Goal: Find specific page/section: Find specific page/section

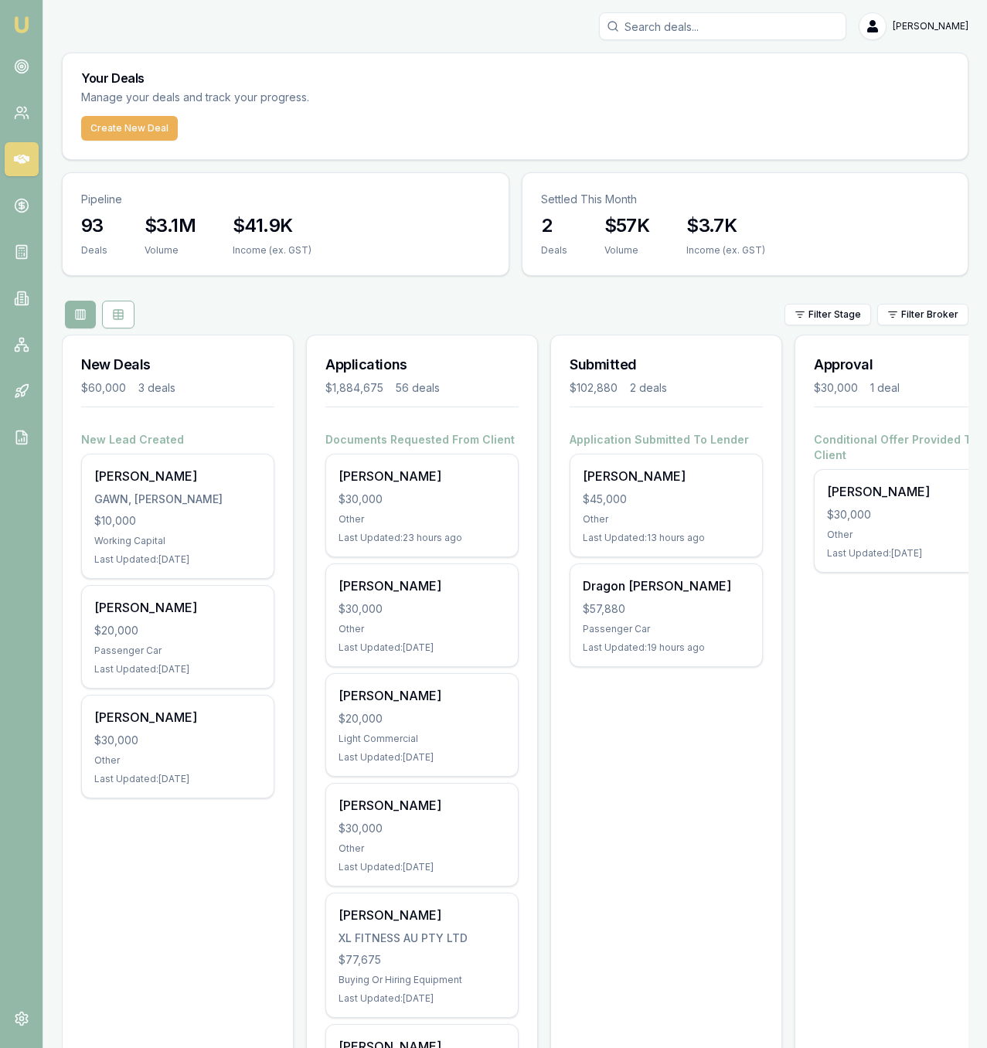
click at [498, 226] on div "93 Deals $3.1M Volume $41.9K Income (ex. GST)" at bounding box center [286, 244] width 446 height 62
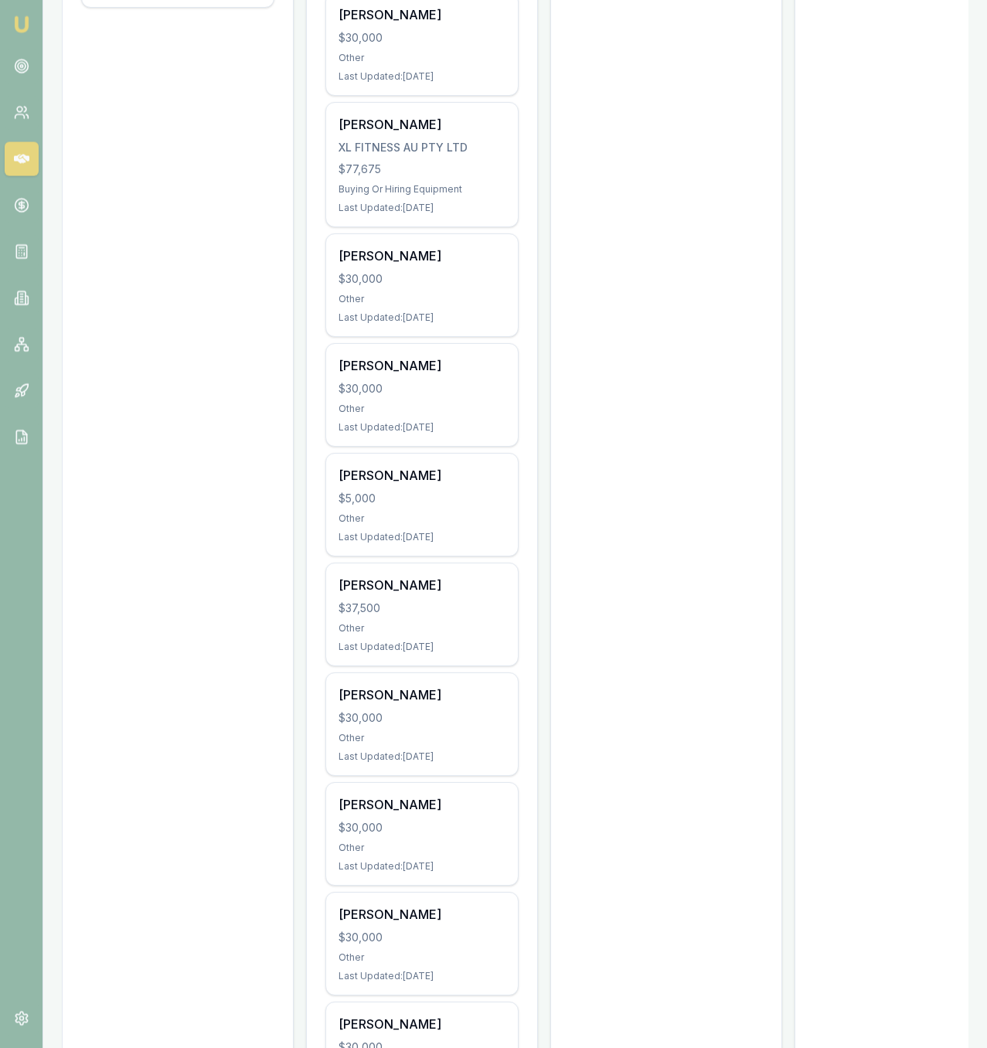
scroll to position [798, 0]
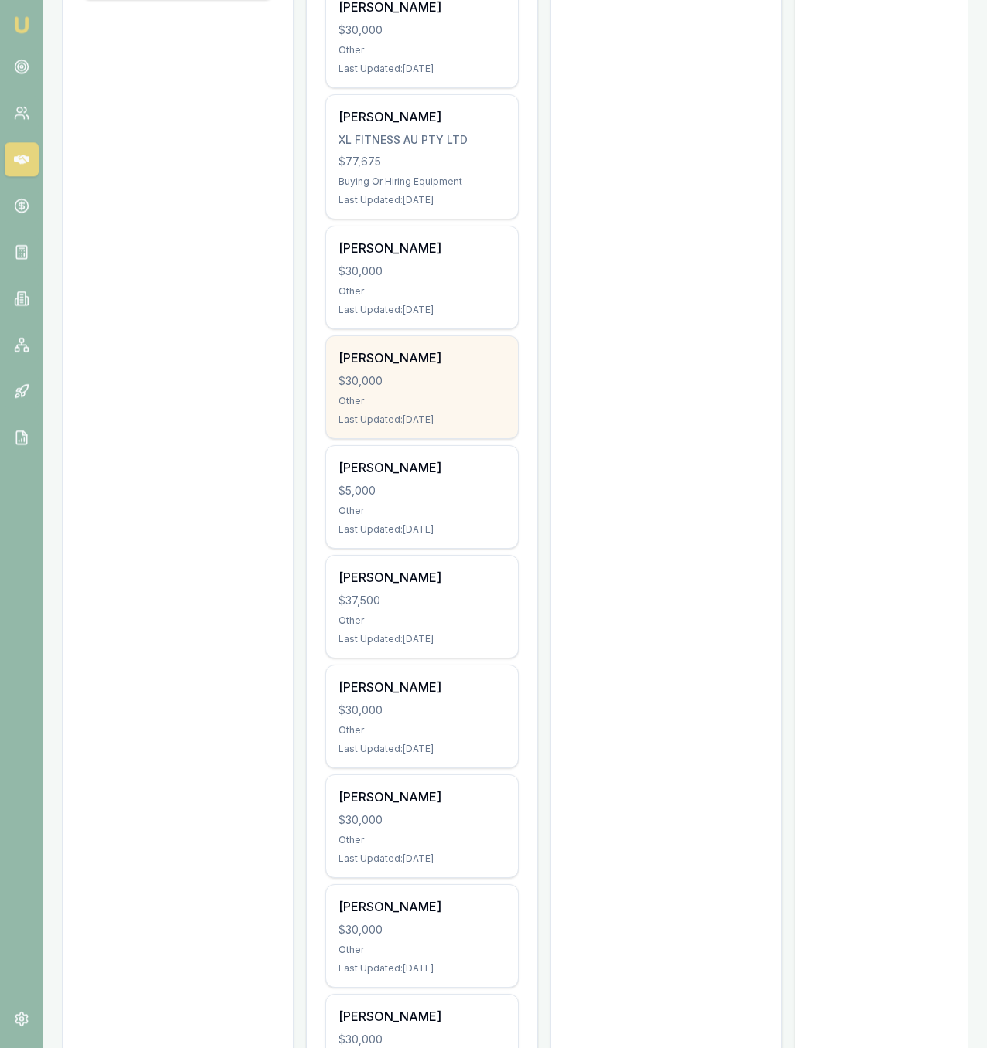
click at [455, 400] on div "Other" at bounding box center [421, 401] width 167 height 12
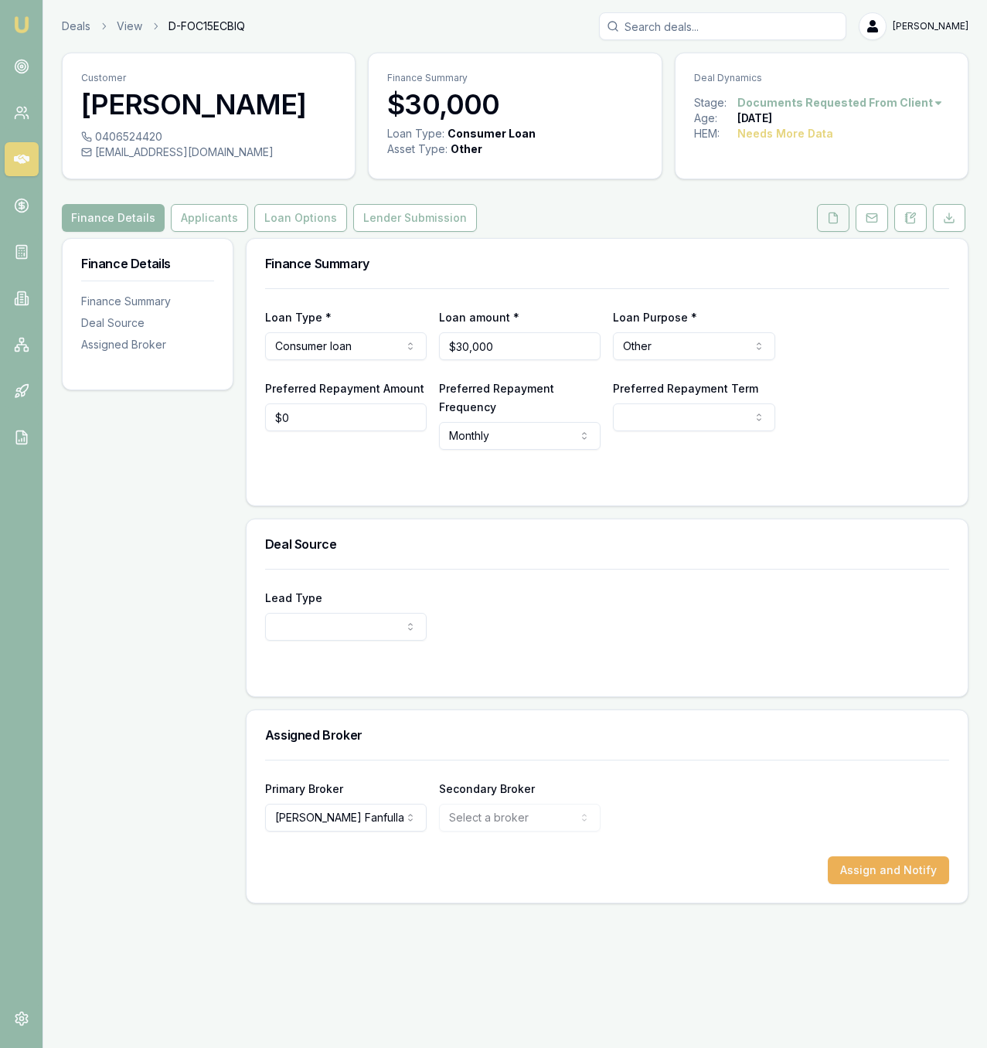
click at [841, 209] on button at bounding box center [833, 218] width 32 height 28
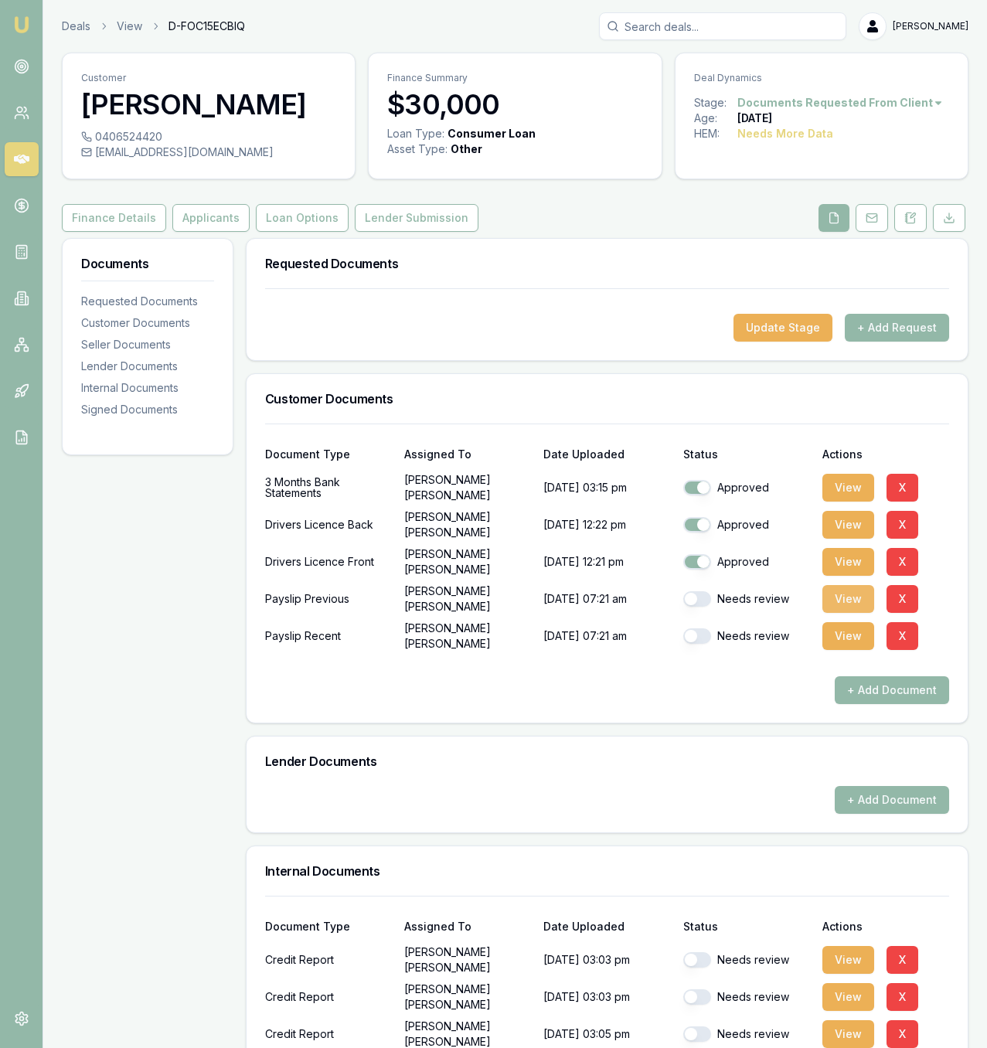
click at [834, 600] on button "View" at bounding box center [848, 599] width 52 height 28
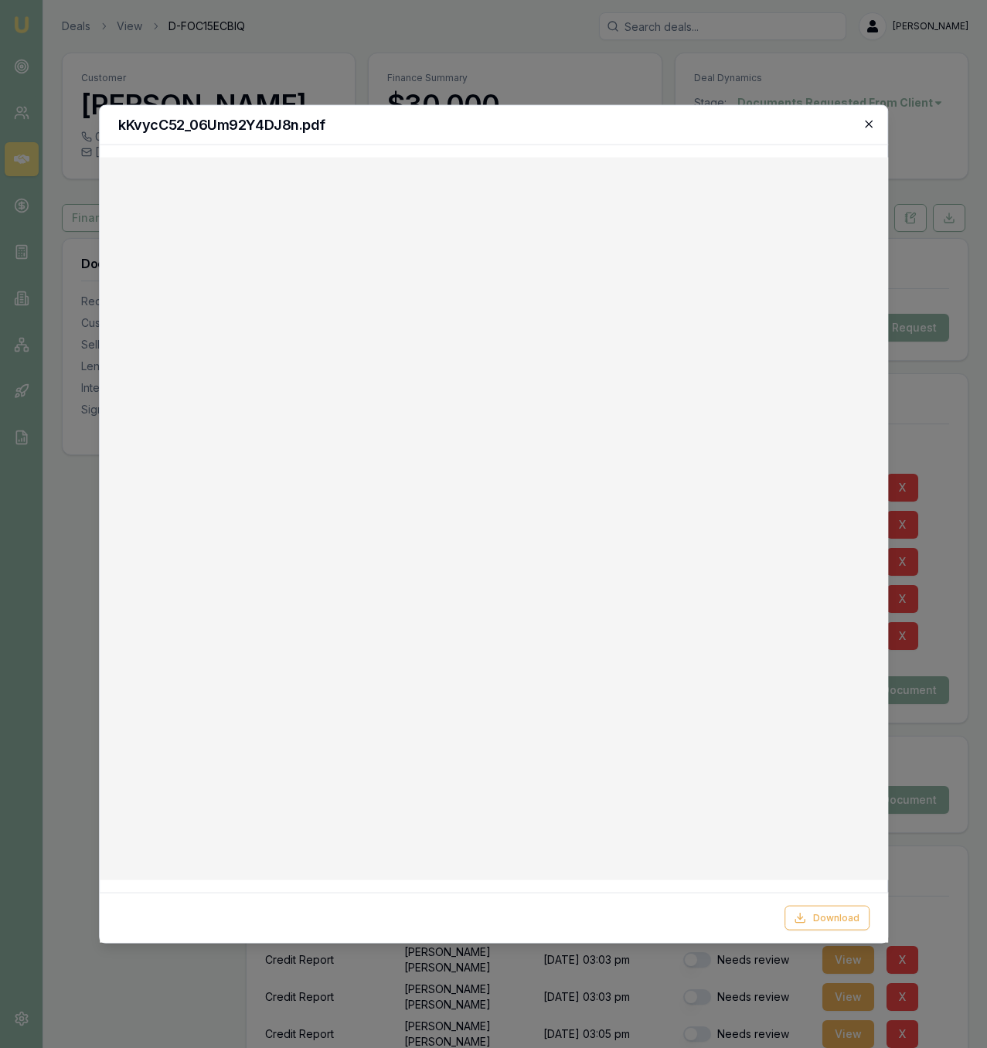
click at [869, 120] on icon "button" at bounding box center [868, 124] width 12 height 12
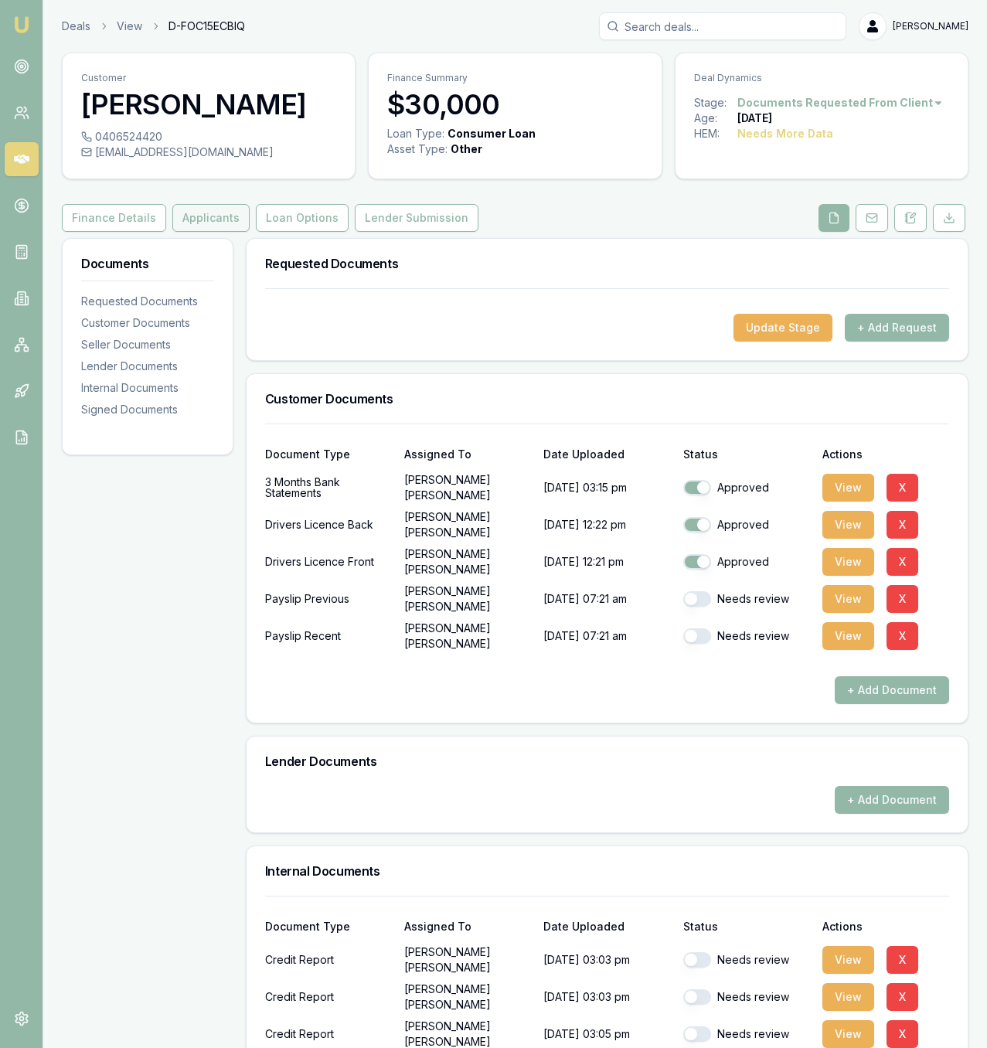
click at [213, 219] on button "Applicants" at bounding box center [210, 218] width 77 height 28
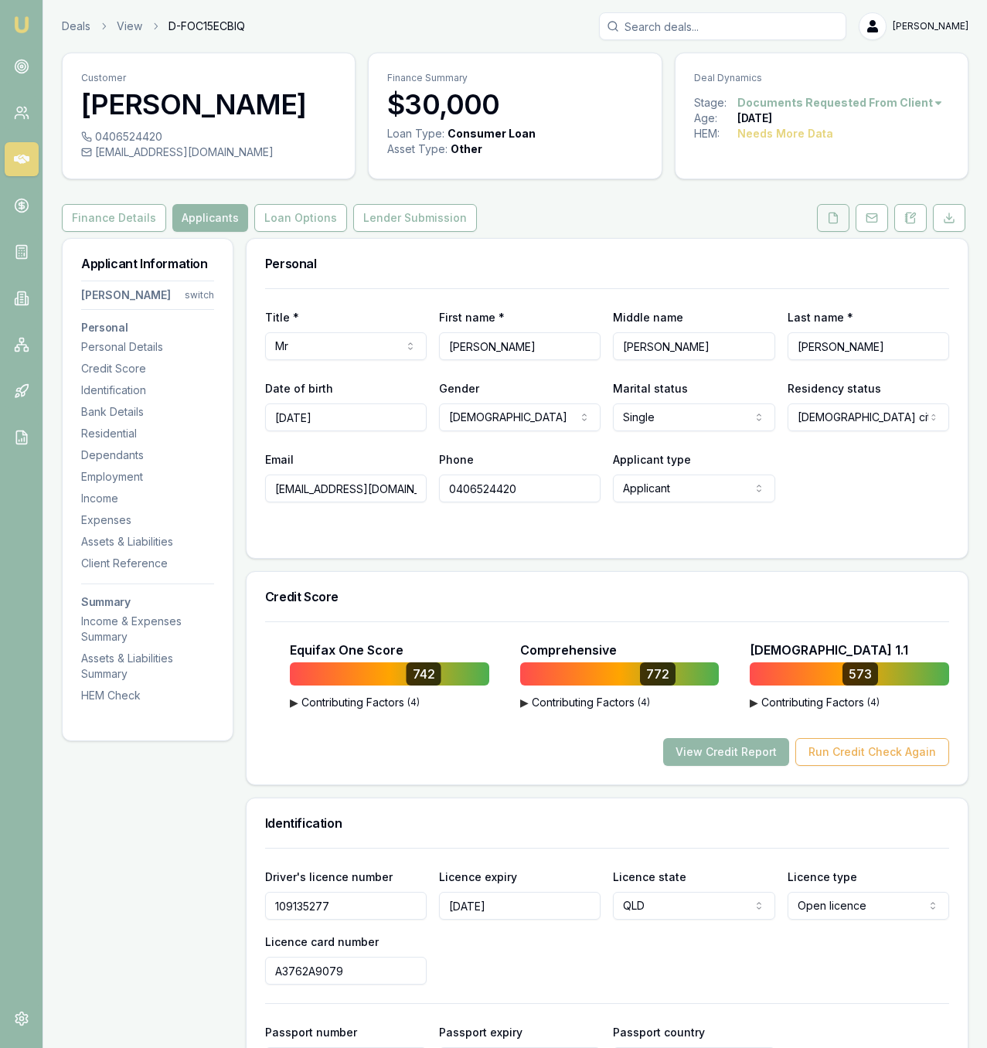
click at [836, 221] on icon at bounding box center [833, 218] width 12 height 12
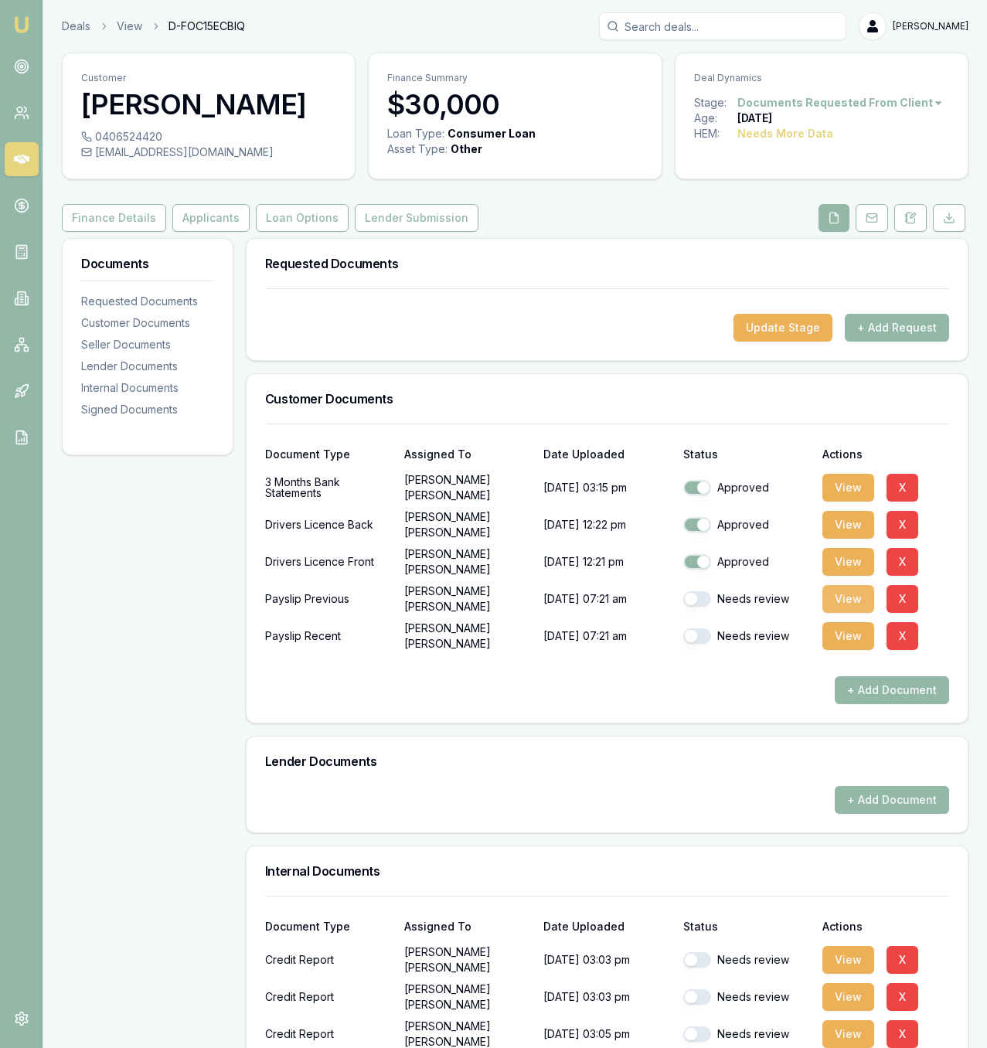
click at [858, 603] on button "View" at bounding box center [848, 599] width 52 height 28
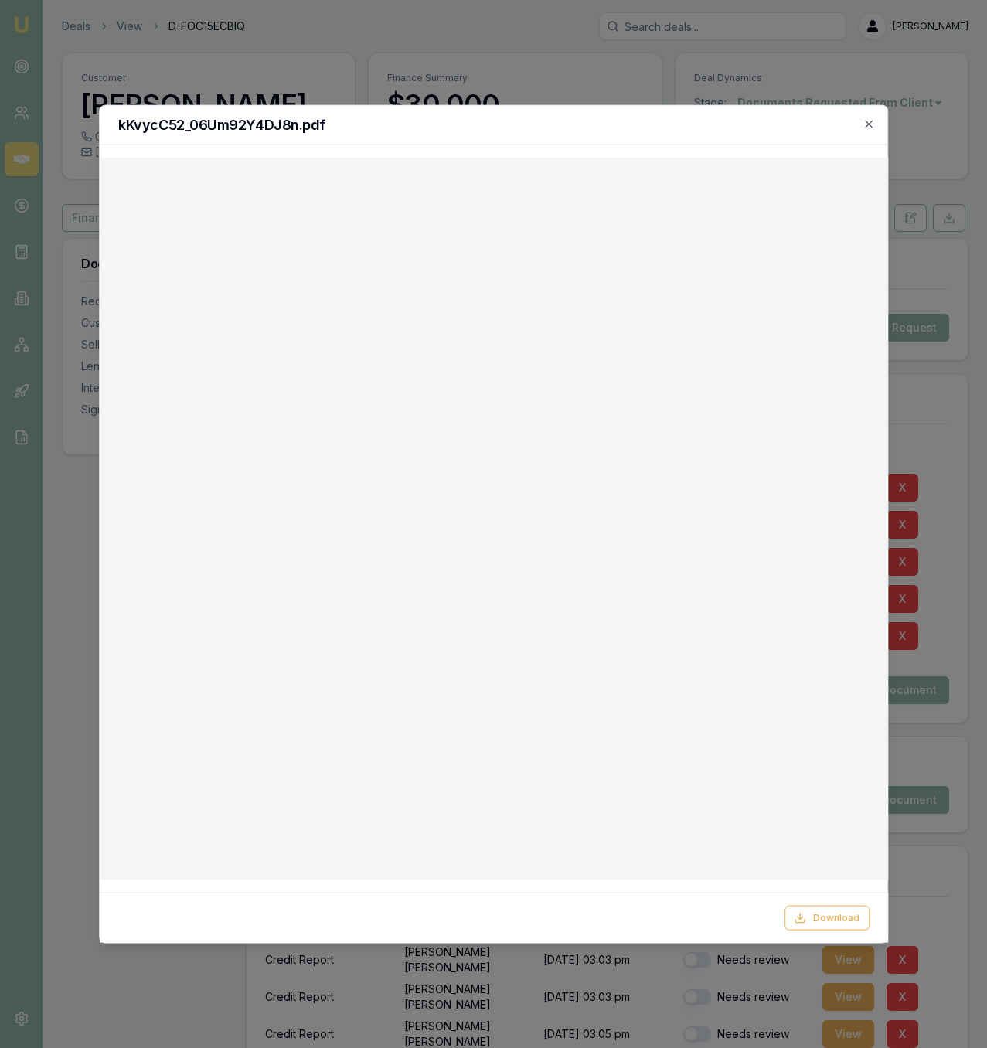
click at [719, 49] on div at bounding box center [493, 524] width 987 height 1048
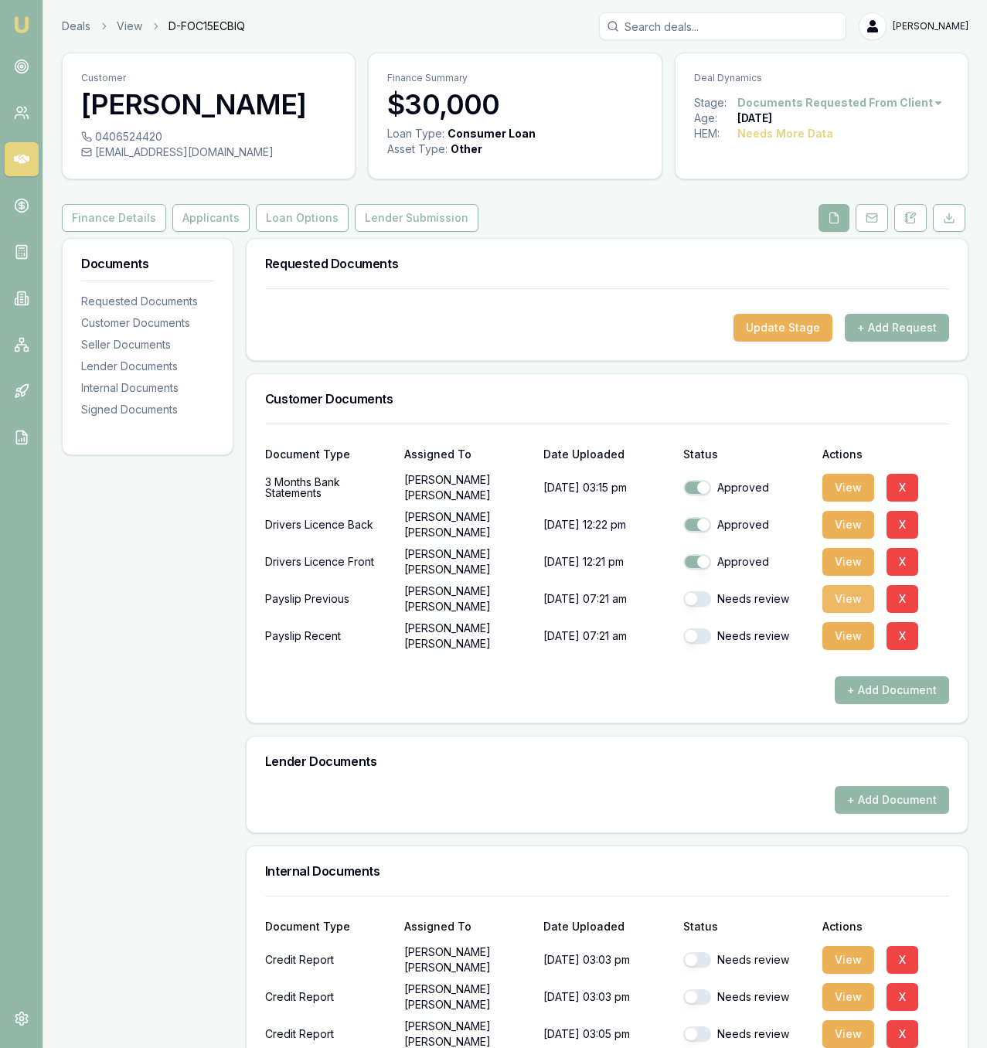
click at [861, 597] on button "View" at bounding box center [848, 599] width 52 height 28
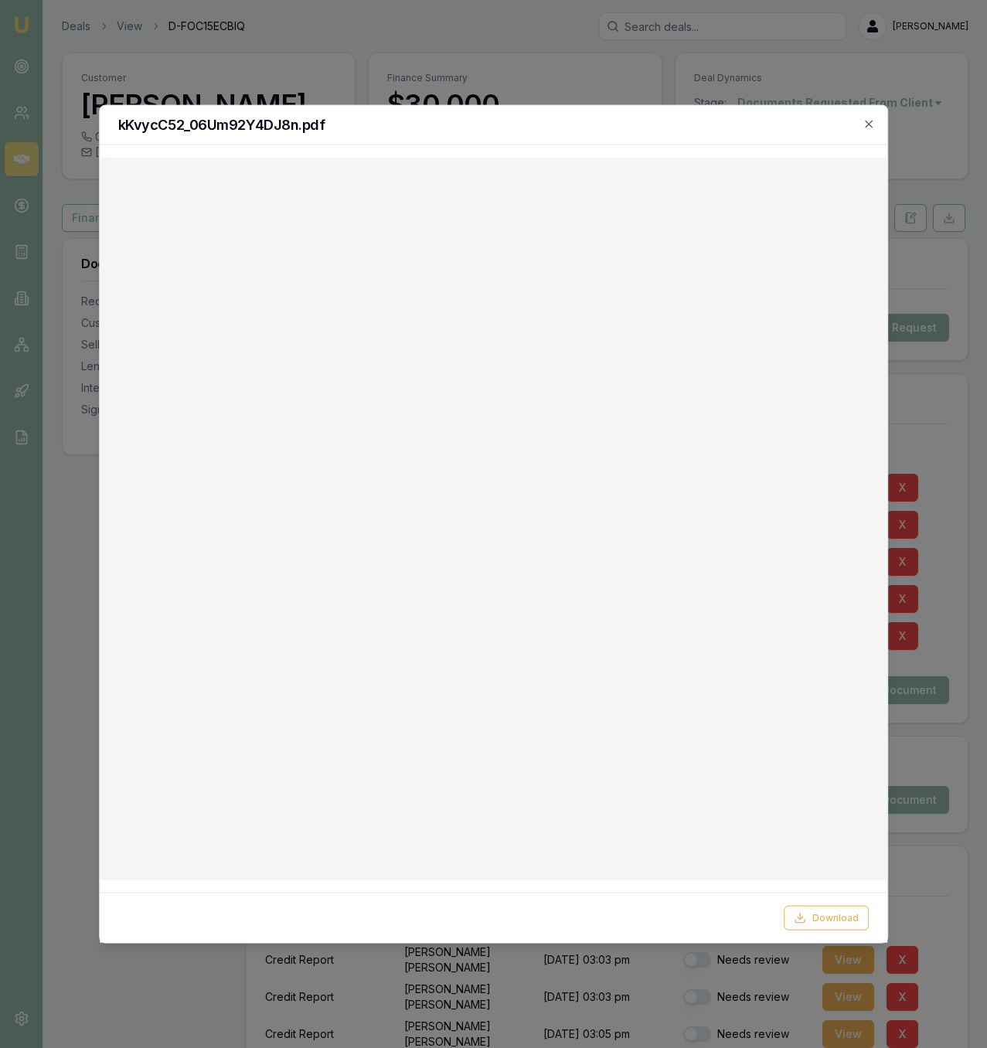
click at [384, 54] on div at bounding box center [493, 524] width 987 height 1048
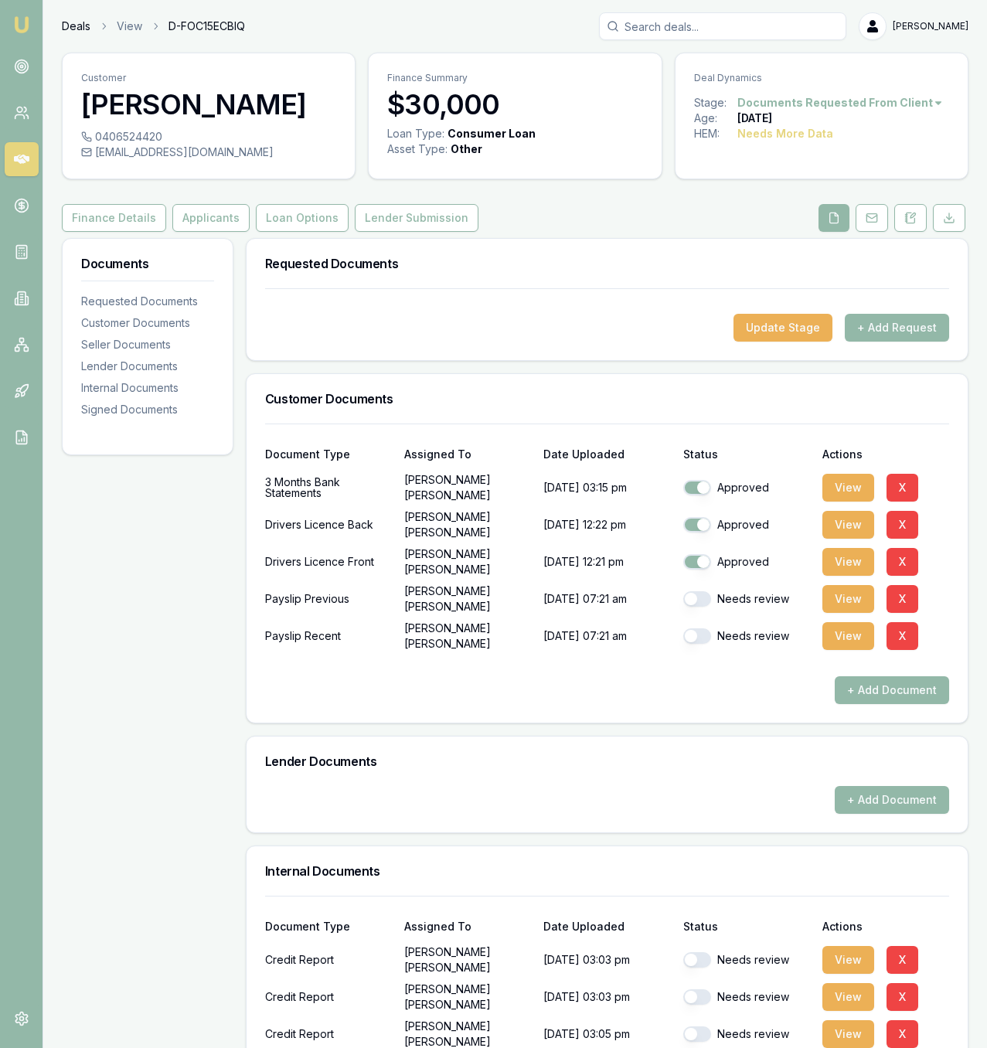
click at [62, 30] on link "Deals" at bounding box center [76, 26] width 29 height 15
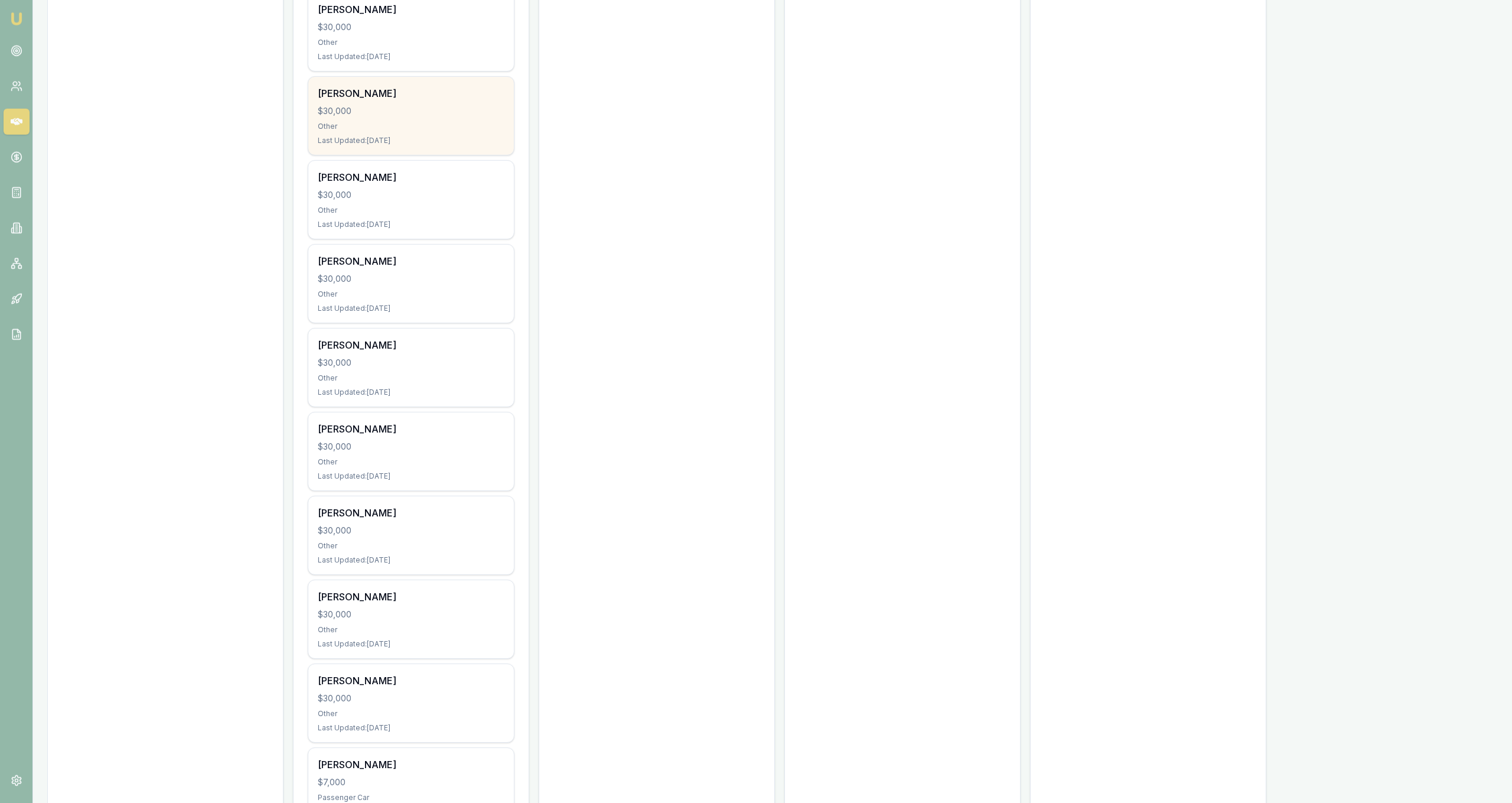
scroll to position [1039, 0]
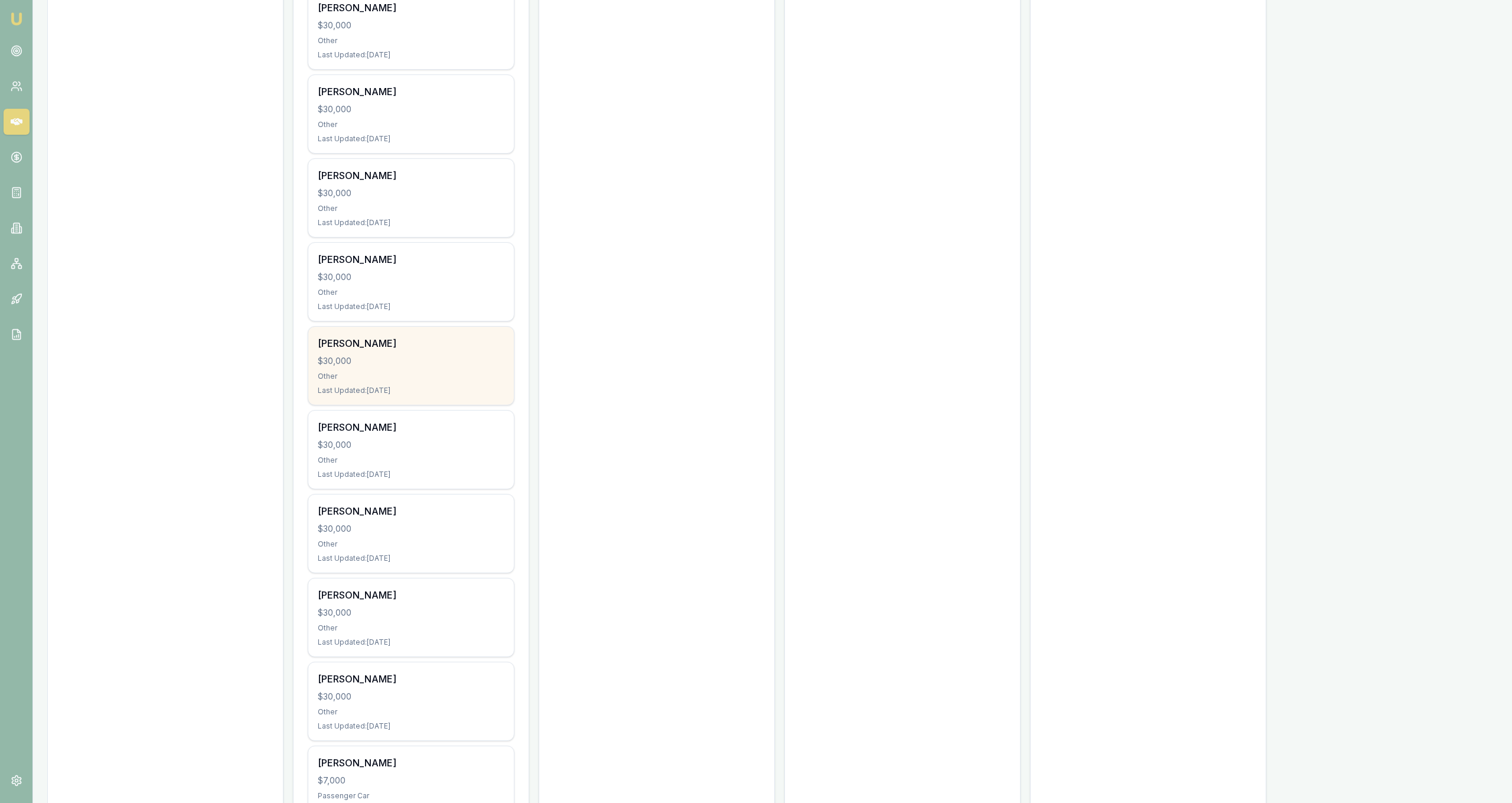
click at [435, 353] on div "Rory Cahill $30,000 Other Last Updated: 11 days ago" at bounding box center [410, 366] width 206 height 78
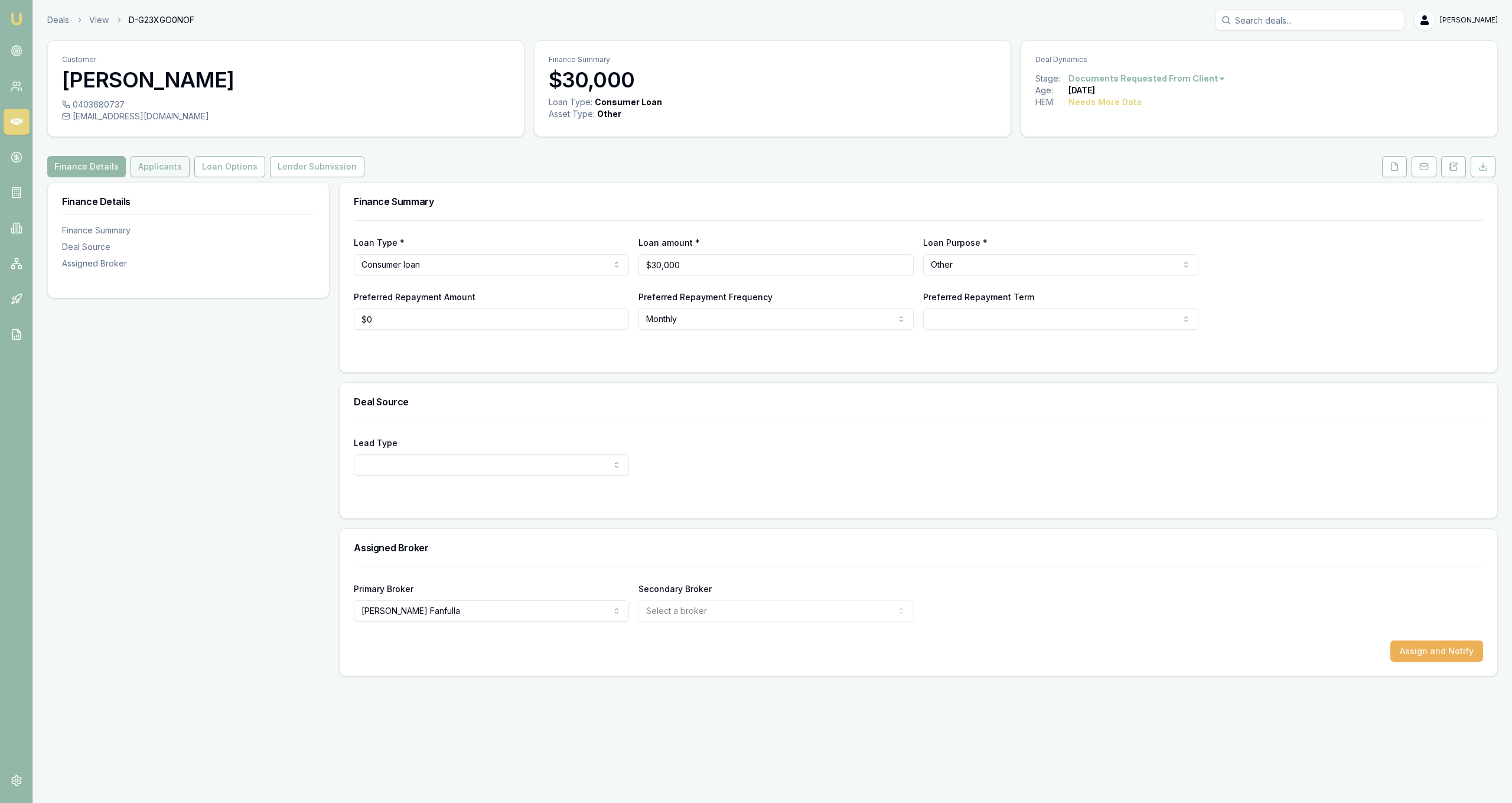
click at [159, 175] on button "Applicants" at bounding box center [160, 167] width 59 height 21
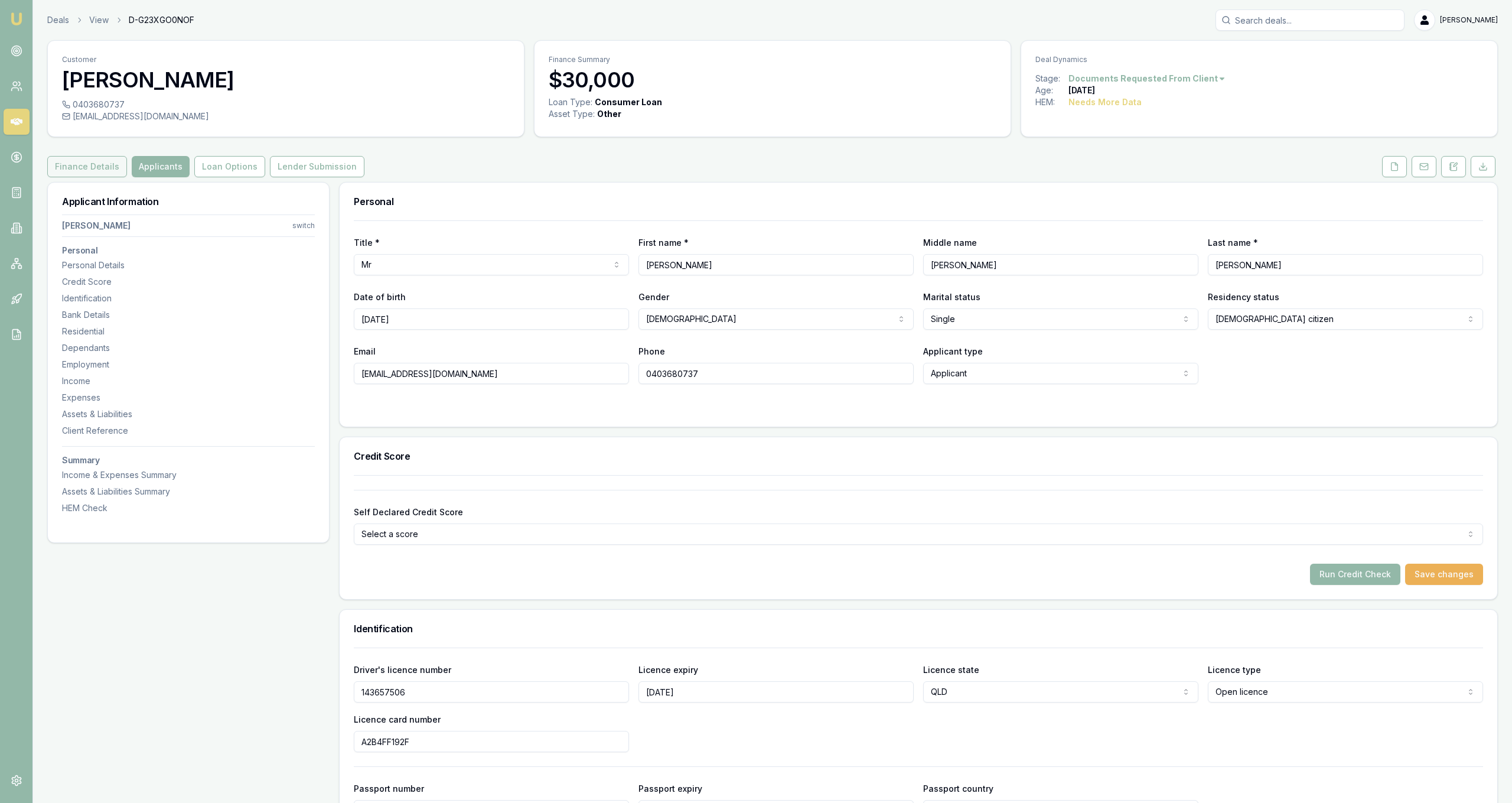
click at [109, 167] on button "Finance Details" at bounding box center [87, 167] width 79 height 21
